Goal: Information Seeking & Learning: Check status

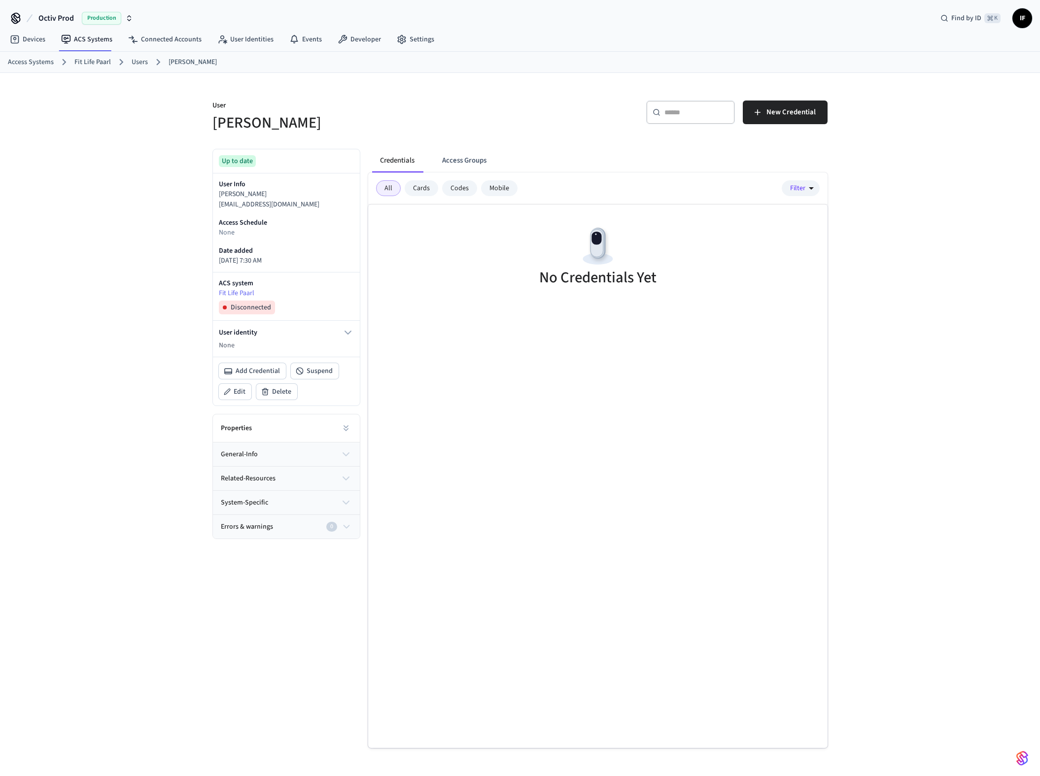
click at [166, 112] on div "User [PERSON_NAME] ​ ​ New Credential Up to date User Info [PERSON_NAME] [EMAIL…" at bounding box center [520, 432] width 1040 height 719
click at [329, 466] on button "general-info" at bounding box center [286, 455] width 147 height 24
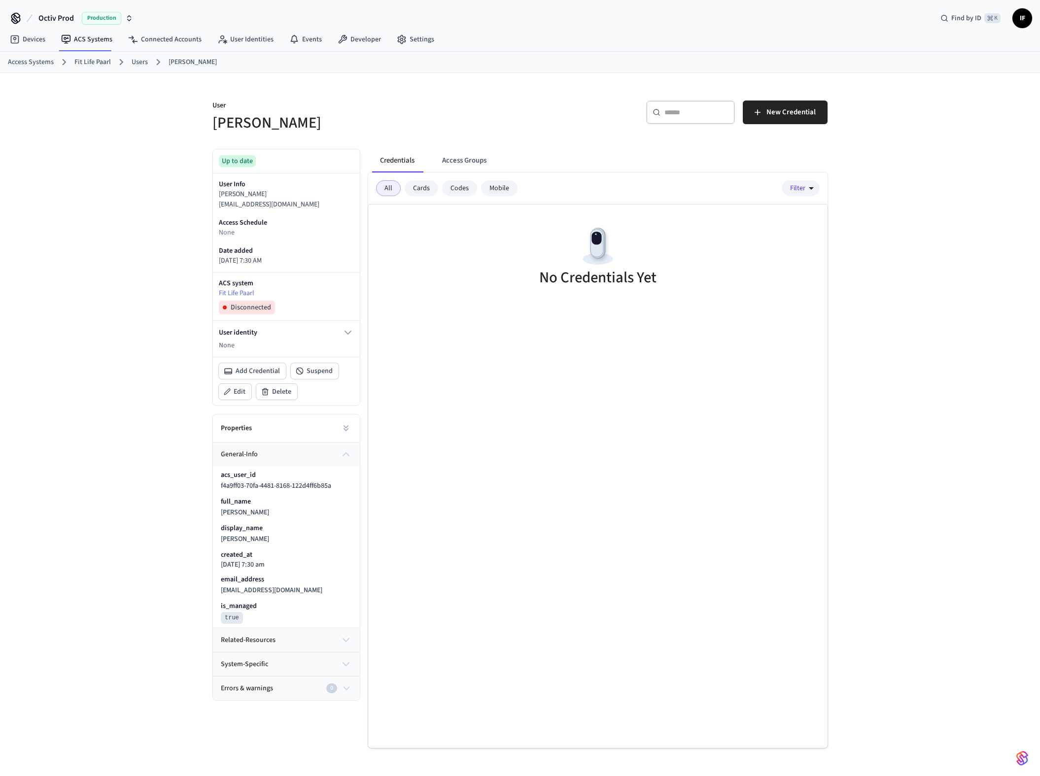
click at [316, 652] on button "related-resources" at bounding box center [286, 640] width 147 height 24
click at [328, 466] on button "general-info" at bounding box center [286, 455] width 147 height 24
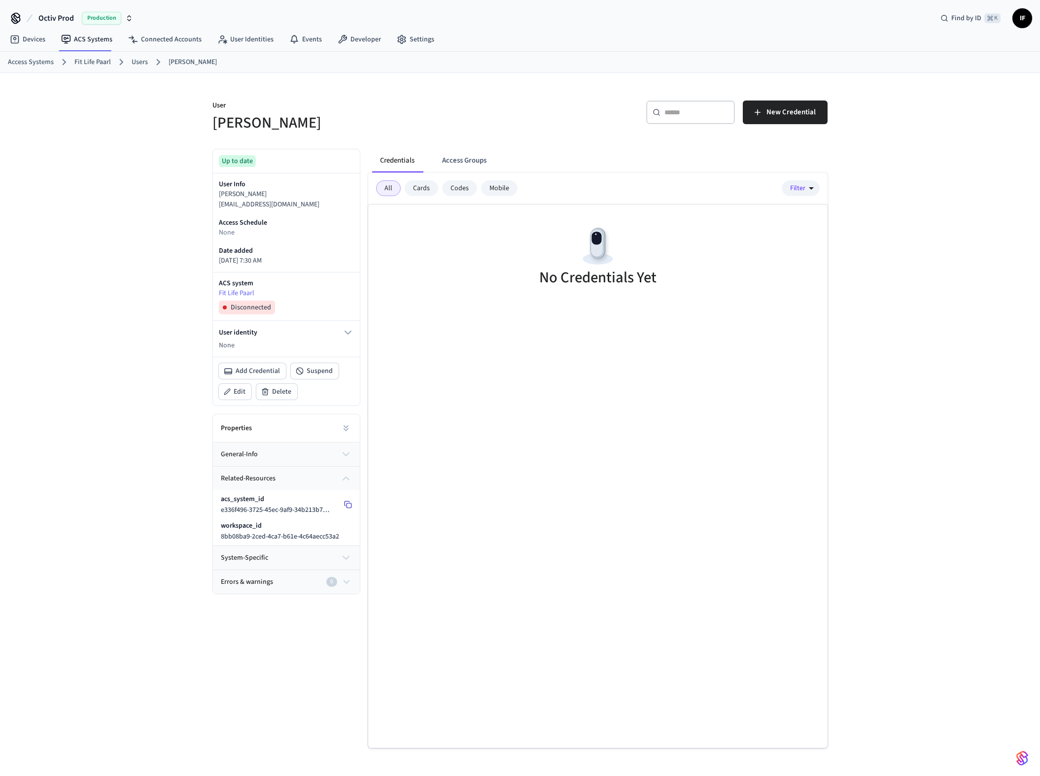
click at [343, 513] on button at bounding box center [348, 505] width 16 height 16
click at [134, 62] on link "Users" at bounding box center [140, 62] width 16 height 10
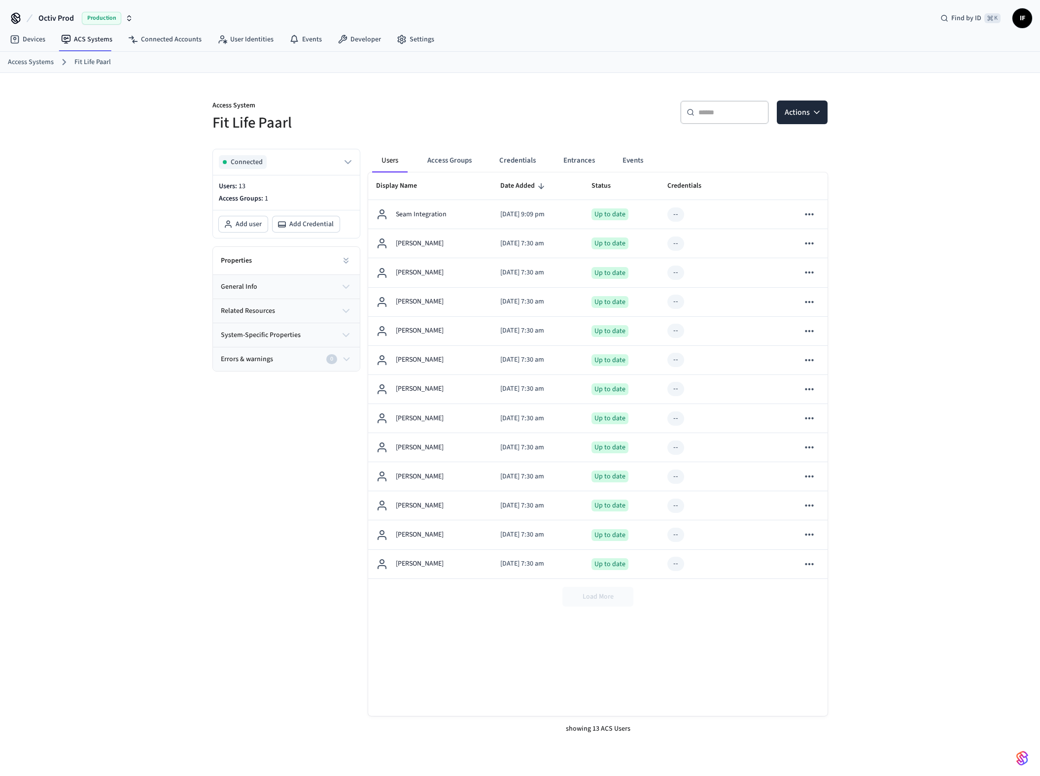
click at [93, 360] on div "Access System Fit Life Paarl ​ ​ Actions Connected Users: 13 Access Groups: 1 A…" at bounding box center [520, 432] width 1040 height 719
click at [198, 43] on link "Connected Accounts" at bounding box center [164, 40] width 89 height 18
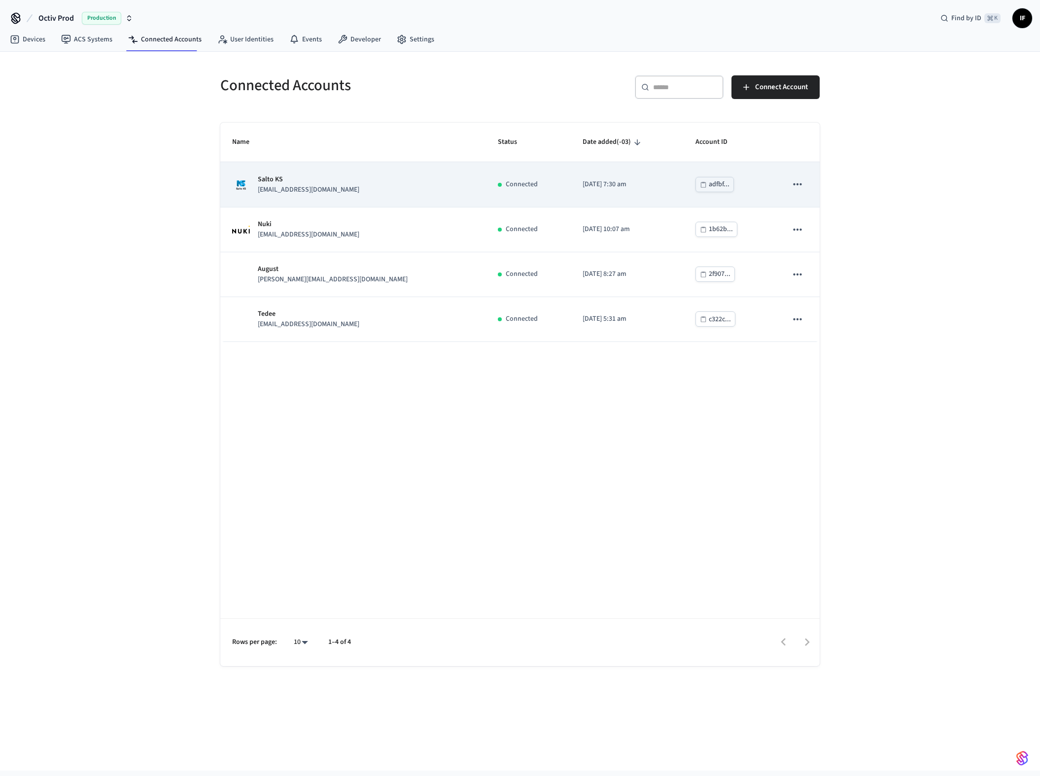
click at [357, 189] on div "Salto KS [EMAIL_ADDRESS][DOMAIN_NAME]" at bounding box center [353, 184] width 242 height 21
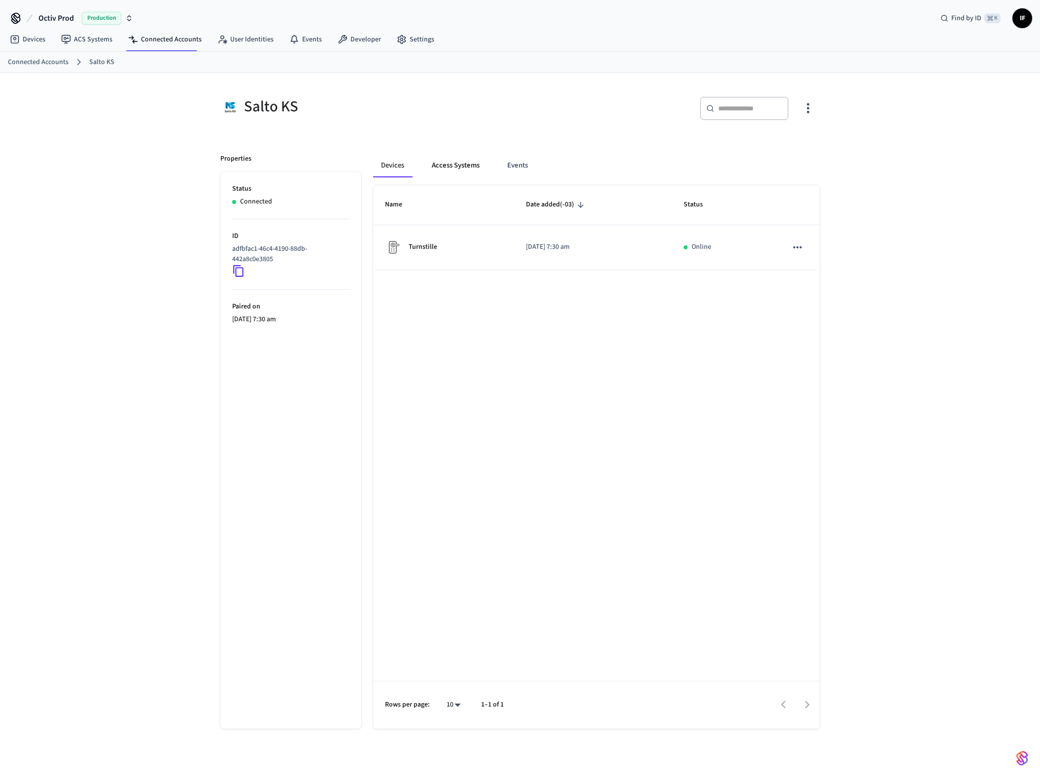
click at [465, 163] on button "Access Systems" at bounding box center [456, 166] width 64 height 24
click at [516, 165] on button "Events" at bounding box center [517, 166] width 36 height 24
